Goal: Task Accomplishment & Management: Use online tool/utility

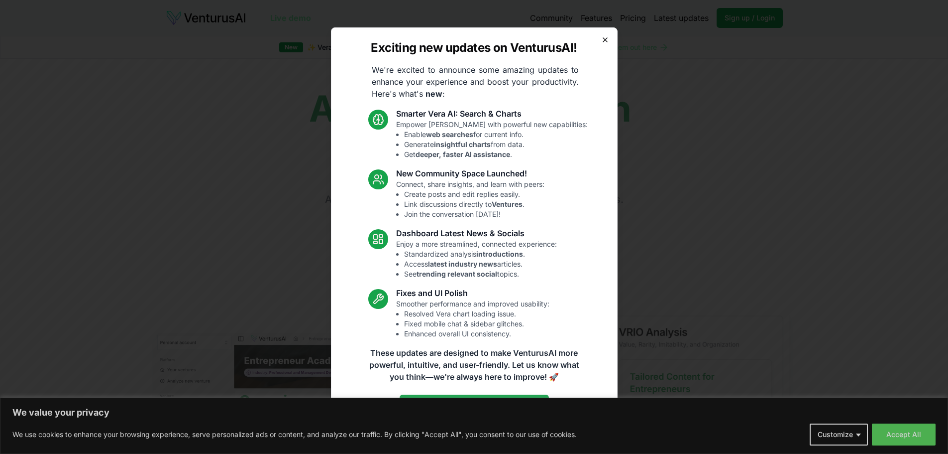
click at [607, 43] on icon "button" at bounding box center [605, 40] width 8 height 8
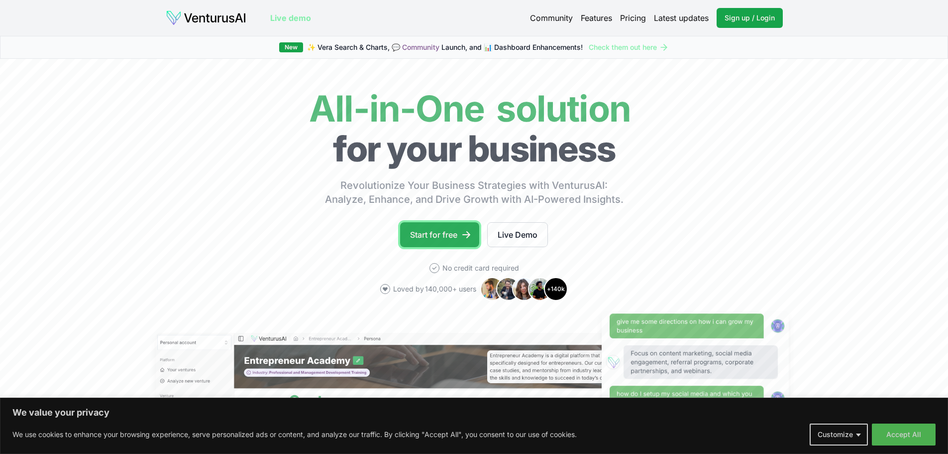
click at [437, 244] on link "Start for free" at bounding box center [439, 234] width 79 height 25
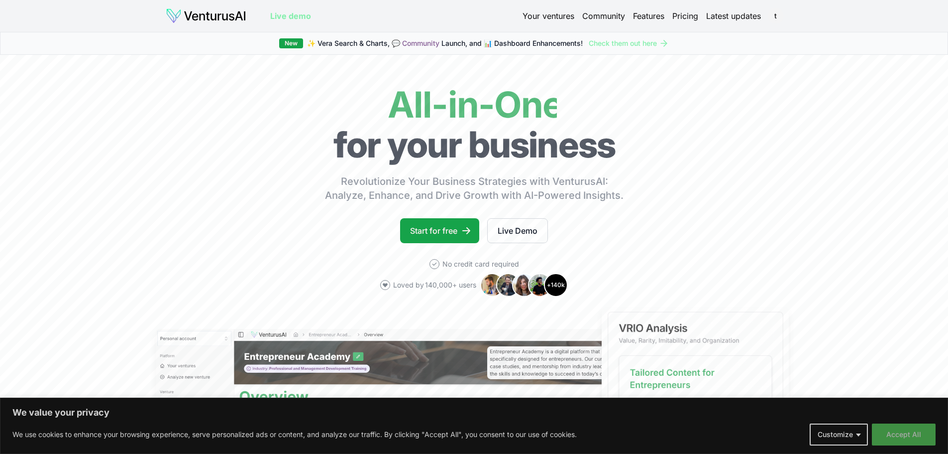
click at [902, 441] on button "Accept All" at bounding box center [904, 434] width 64 height 22
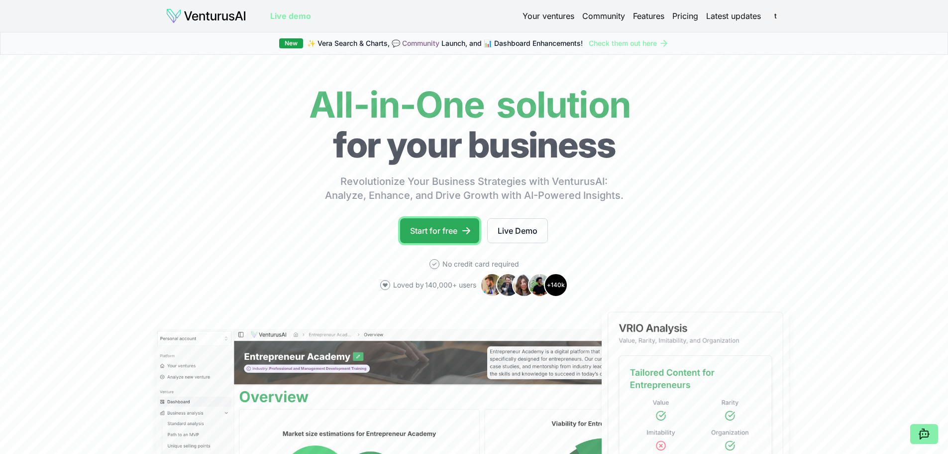
click at [439, 227] on link "Start for free" at bounding box center [439, 230] width 79 height 25
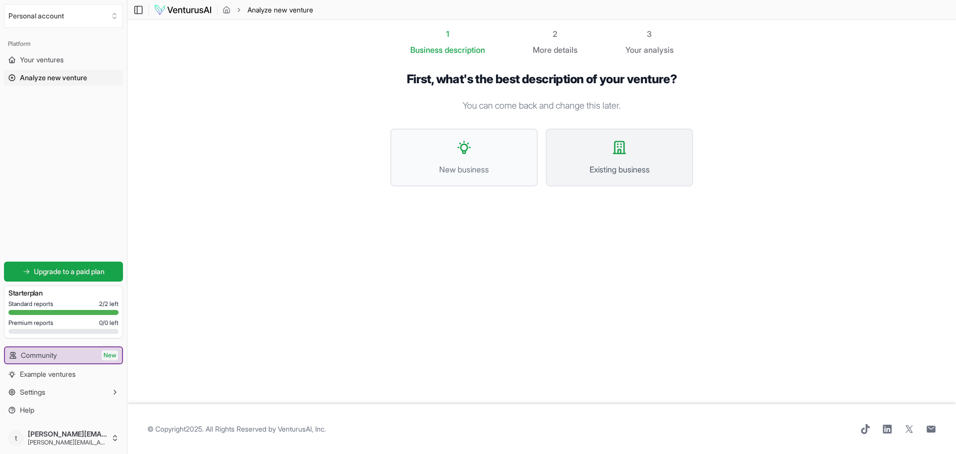
click at [624, 170] on span "Existing business" at bounding box center [619, 169] width 125 height 12
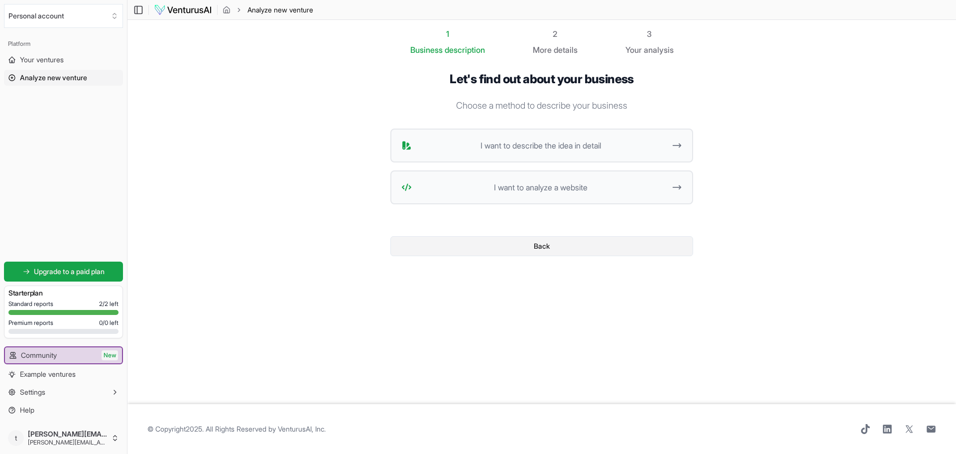
click at [527, 246] on button "Back" at bounding box center [541, 246] width 303 height 20
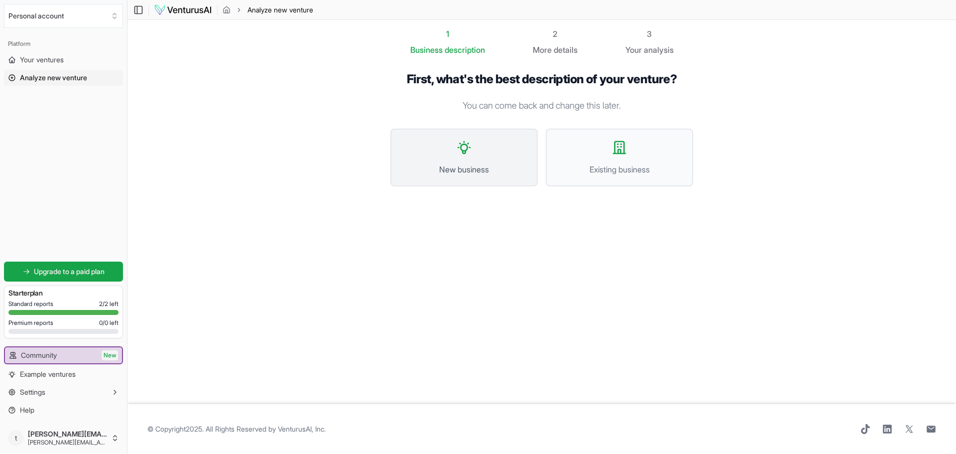
click at [489, 150] on button "New business" at bounding box center [463, 157] width 147 height 58
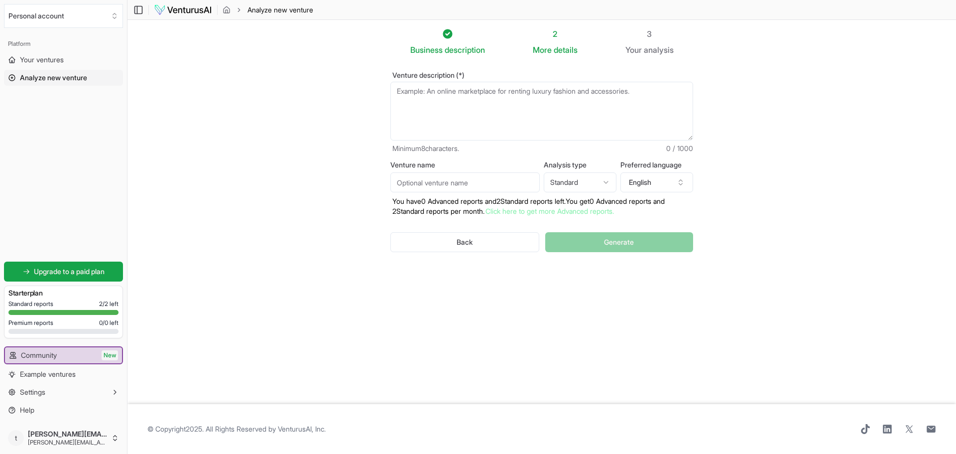
click at [416, 99] on textarea "Venture description (*)" at bounding box center [541, 111] width 303 height 59
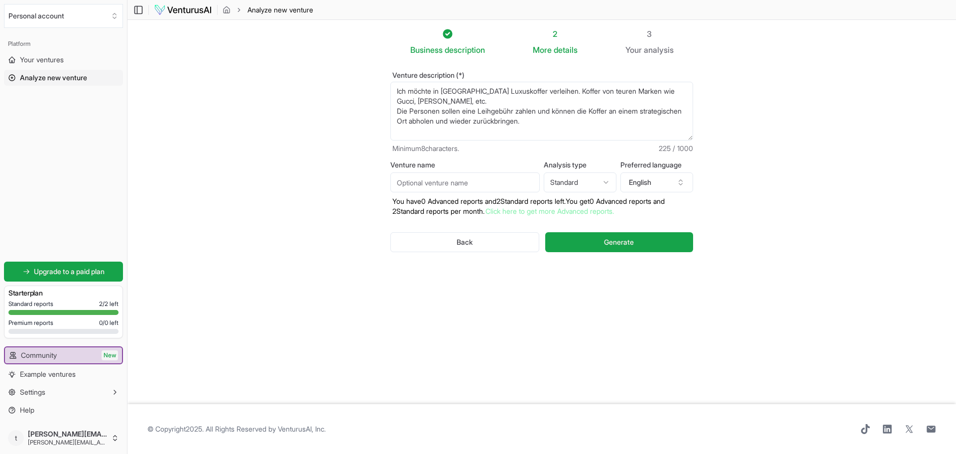
click at [451, 91] on textarea "Ich möchte in Südtirol Luxuskoffer verleihen. Koffer von teuren Marken wie Gucc…" at bounding box center [541, 111] width 303 height 59
type textarea "Ich möchte in Südtirol Luxuskoffer verleihen. Koffer von teuren Marken wie Gucc…"
click at [678, 178] on button "English" at bounding box center [656, 182] width 73 height 20
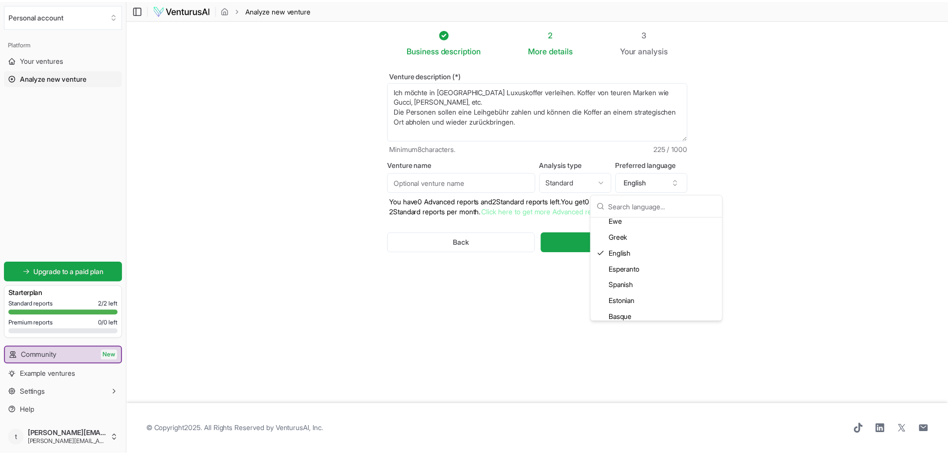
scroll to position [448, 0]
click at [628, 268] on div "German" at bounding box center [661, 273] width 128 height 16
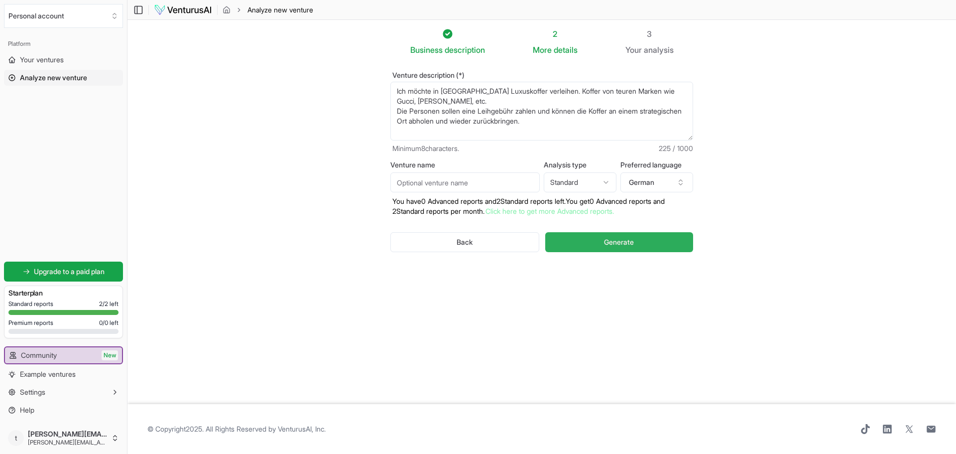
click at [631, 240] on span "Generate" at bounding box center [619, 242] width 30 height 10
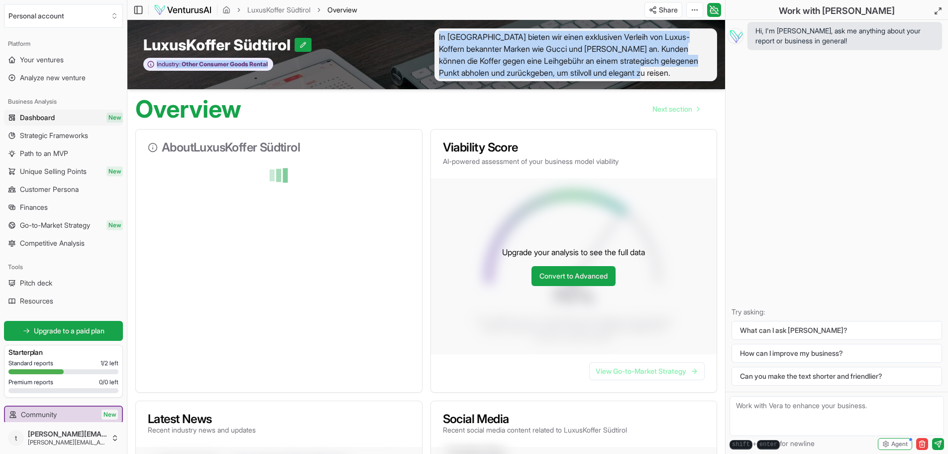
drag, startPoint x: 670, startPoint y: 70, endPoint x: 425, endPoint y: 38, distance: 247.5
click at [425, 38] on div "LuxusKoffer Südtirol Industry: Other Consumer Goods Rental In Südtirol bieten w…" at bounding box center [426, 54] width 598 height 69
click at [520, 50] on span "In Südtirol bieten wir einen exklusiven Verleih von Luxus-Koffern bekannter Mar…" at bounding box center [576, 54] width 283 height 53
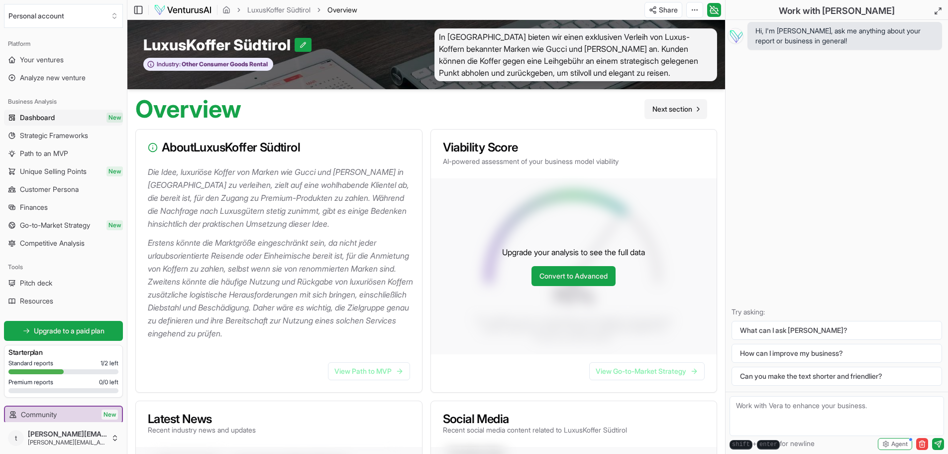
click at [681, 107] on span "Next section" at bounding box center [673, 109] width 40 height 10
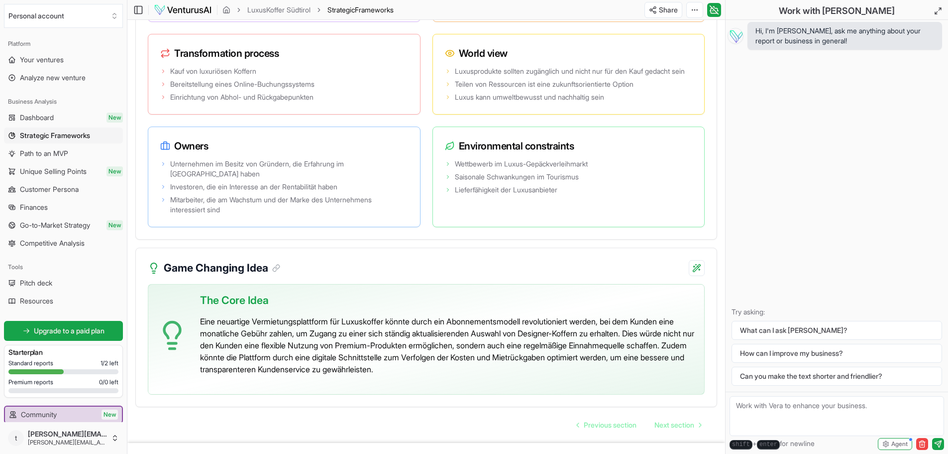
scroll to position [1961, 0]
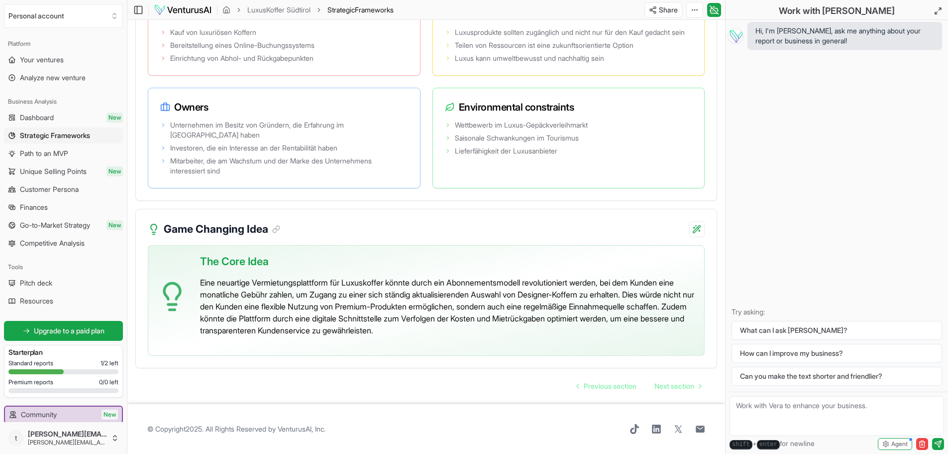
click at [486, 285] on p "Eine neuartige Vermietungsplattform für Luxuskoffer könnte durch ein Abonnement…" at bounding box center [448, 306] width 496 height 60
drag, startPoint x: 464, startPoint y: 282, endPoint x: 541, endPoint y: 278, distance: 77.3
click at [541, 278] on p "Eine neuartige Vermietungsplattform für Luxuskoffer könnte durch ein Abonnement…" at bounding box center [448, 306] width 496 height 60
click at [269, 303] on p "Eine neuartige Vermietungsplattform für Luxuskoffer könnte durch ein Abonnement…" at bounding box center [448, 306] width 496 height 60
click at [382, 320] on p "Eine neuartige Vermietungsplattform für Luxuskoffer könnte durch ein Abonnement…" at bounding box center [448, 306] width 496 height 60
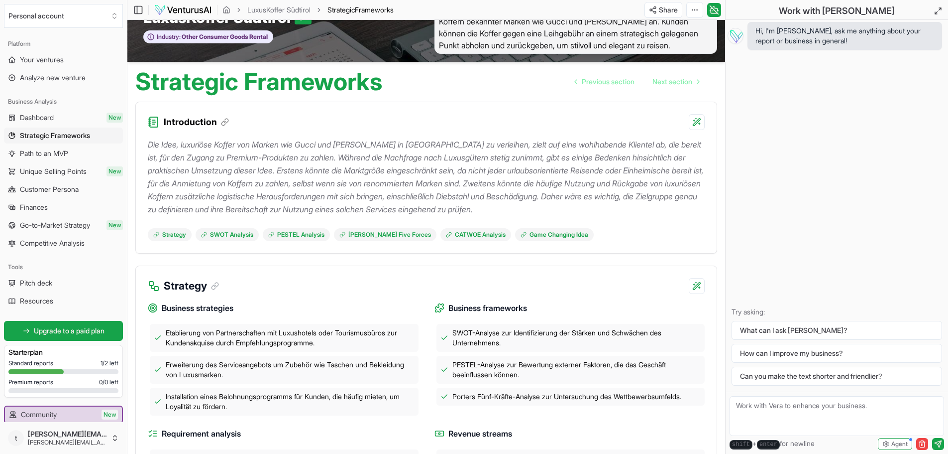
scroll to position [50, 0]
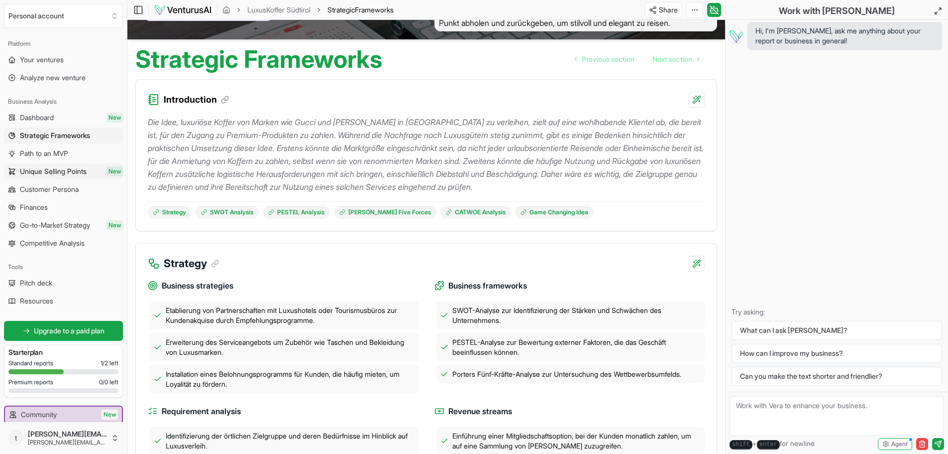
click at [48, 170] on span "Unique Selling Points" at bounding box center [53, 171] width 67 height 10
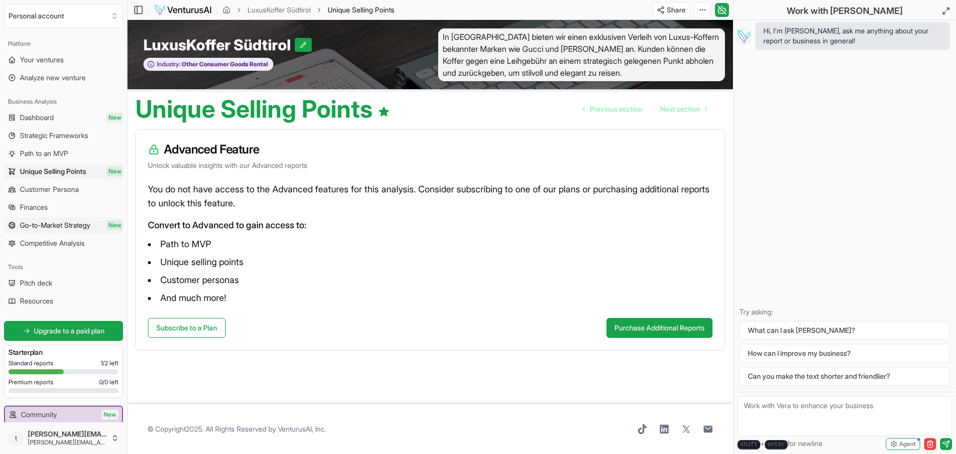
click at [51, 231] on link "Go-to-Market Strategy New" at bounding box center [63, 225] width 119 height 16
click at [48, 242] on span "Competitive Analysis" at bounding box center [52, 243] width 65 height 10
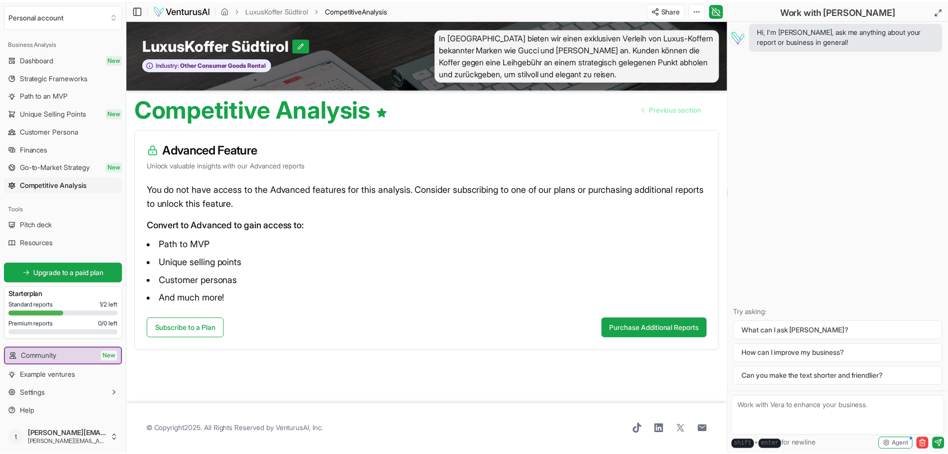
scroll to position [59, 0]
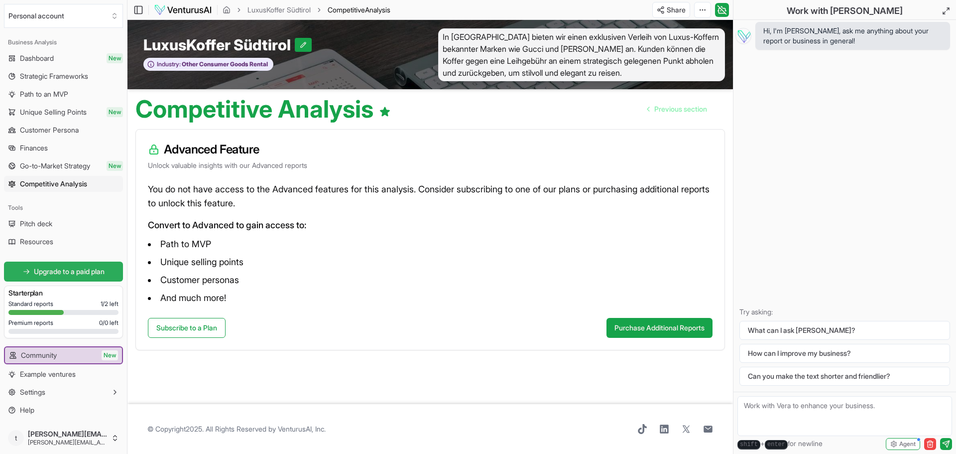
click at [72, 272] on span "Upgrade to a paid plan" at bounding box center [69, 271] width 71 height 10
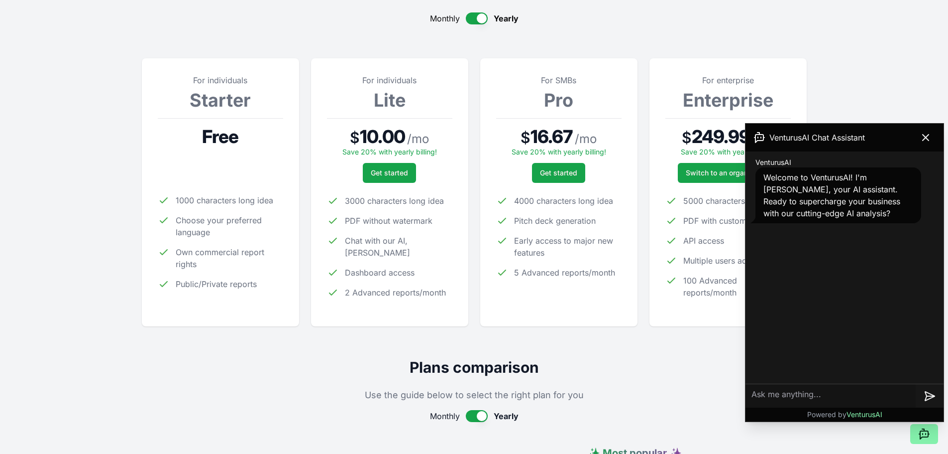
scroll to position [100, 0]
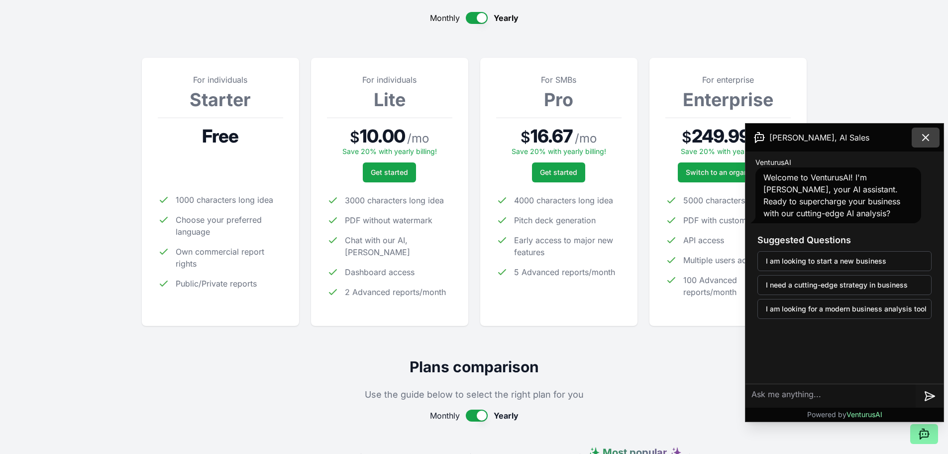
click at [927, 141] on icon at bounding box center [926, 137] width 12 height 12
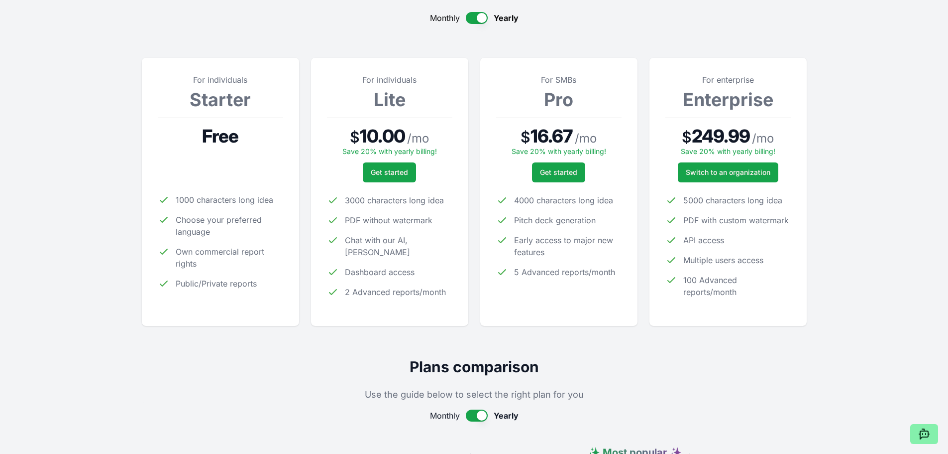
click at [475, 414] on button "button" at bounding box center [477, 415] width 22 height 12
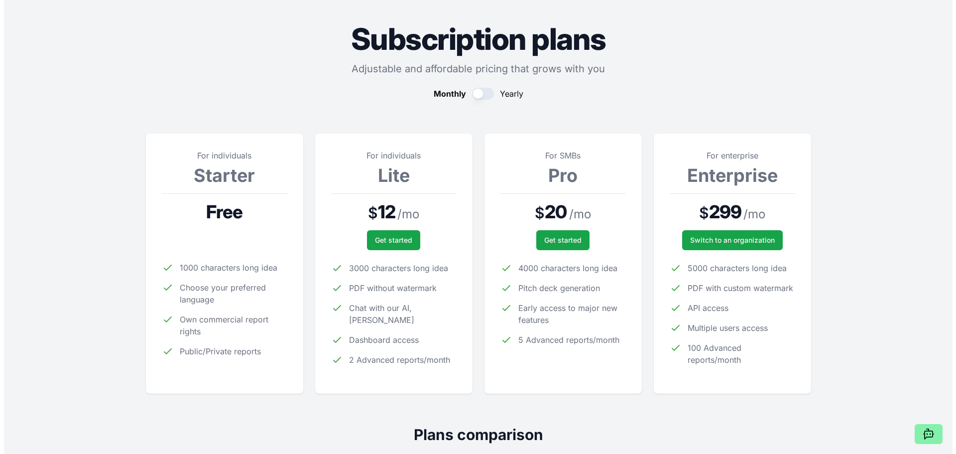
scroll to position [0, 0]
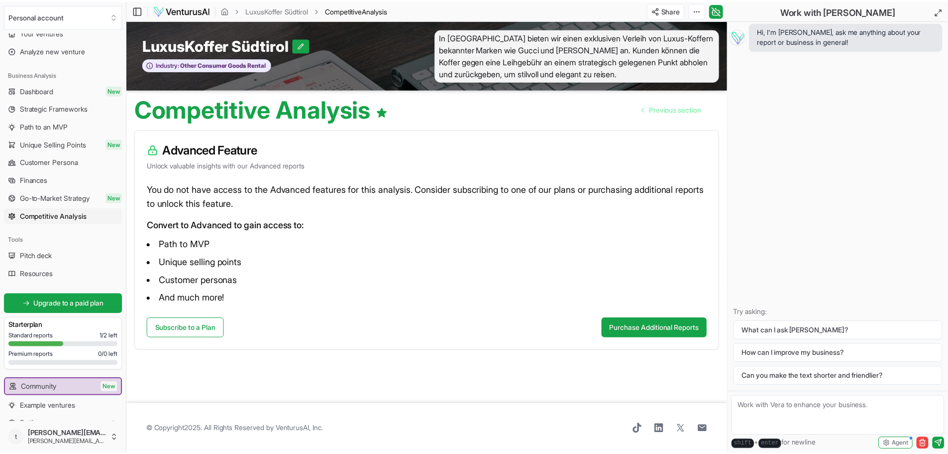
scroll to position [9, 0]
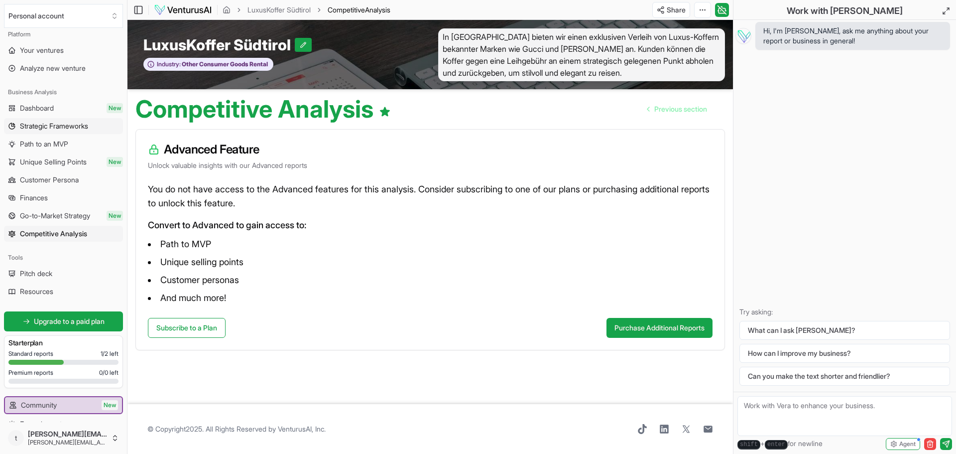
click at [50, 125] on span "Strategic Frameworks" at bounding box center [54, 126] width 68 height 10
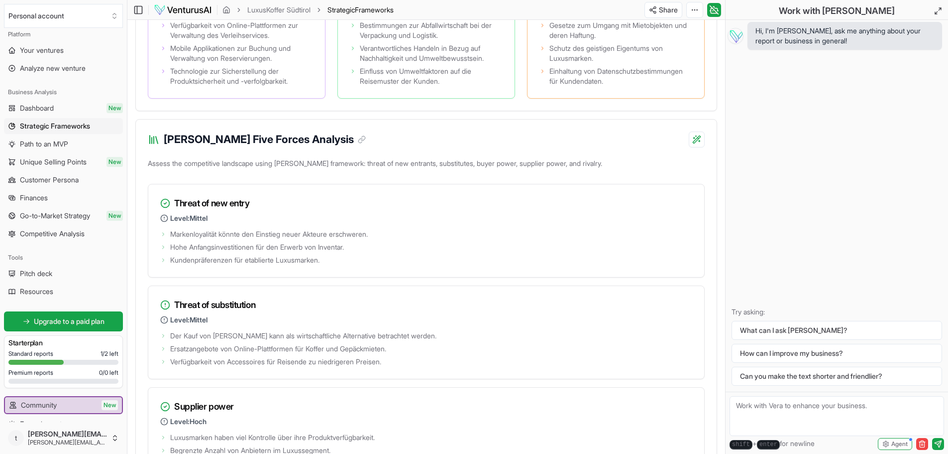
scroll to position [716, 0]
